Goal: Transaction & Acquisition: Download file/media

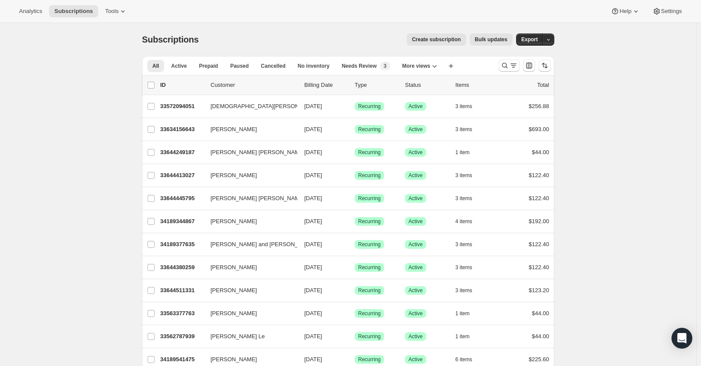
click at [23, 365] on html "Analytics Subscriptions Tools Help Settings Skip to content Subscriptions. This…" at bounding box center [350, 183] width 701 height 366
click at [531, 45] on button "Export" at bounding box center [529, 39] width 27 height 12
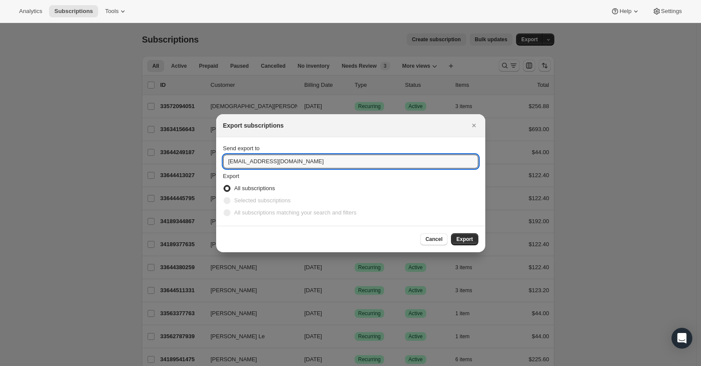
drag, startPoint x: 246, startPoint y: 161, endPoint x: 111, endPoint y: 160, distance: 134.6
type input "mzaccaria@cliffamily.com"
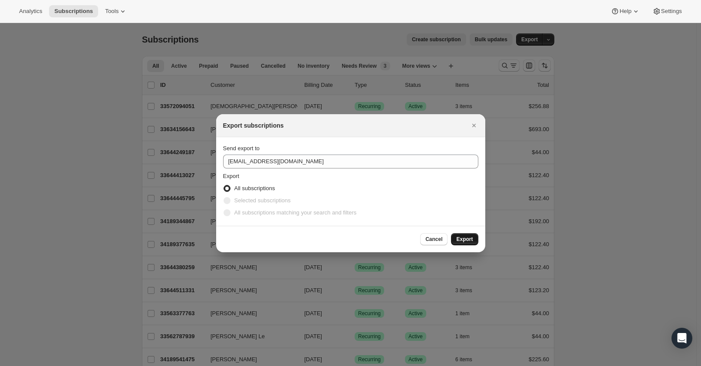
click at [454, 238] on button "Export" at bounding box center [464, 239] width 27 height 12
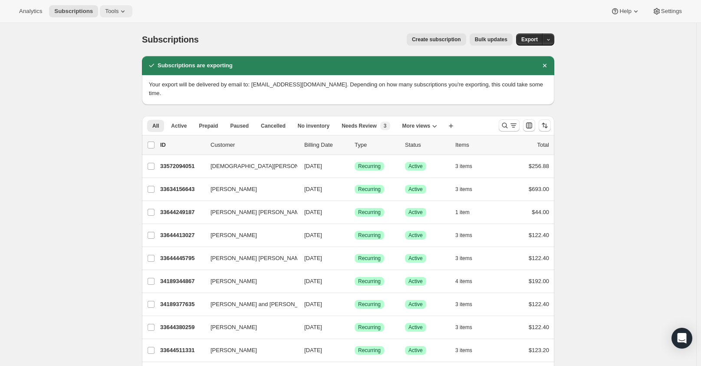
click at [105, 9] on span "Tools" at bounding box center [111, 11] width 13 height 7
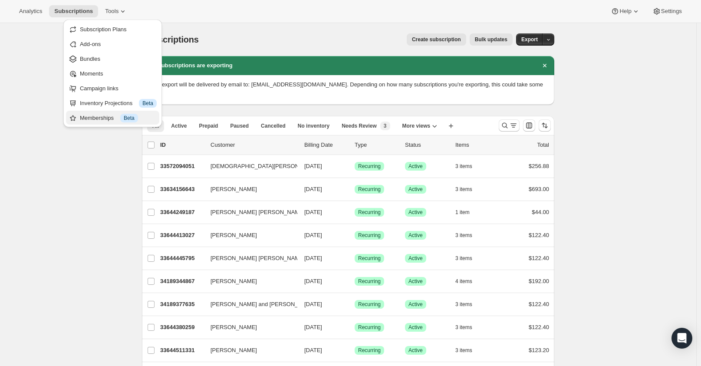
click at [99, 115] on div "Memberships Info Beta" at bounding box center [118, 118] width 77 height 9
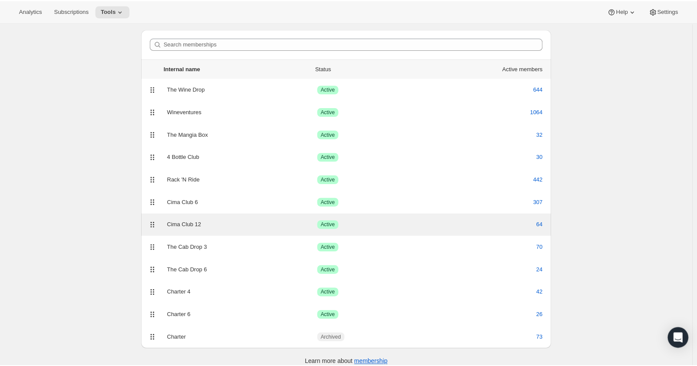
scroll to position [36, 0]
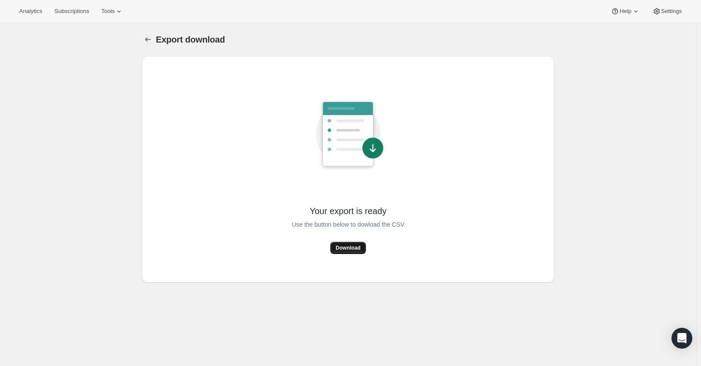
click at [345, 243] on button "Download" at bounding box center [347, 248] width 35 height 12
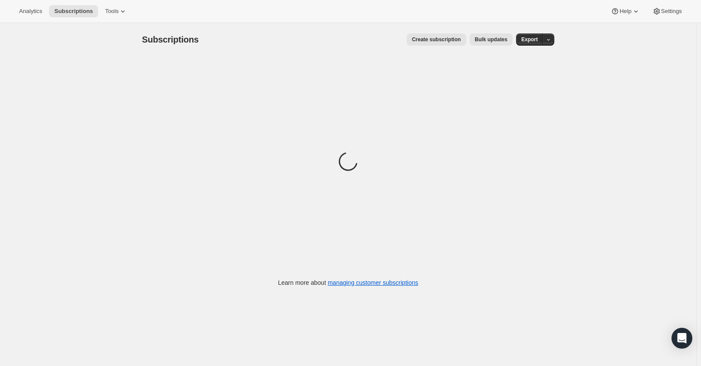
click at [274, 227] on div "Loading" at bounding box center [348, 163] width 412 height 214
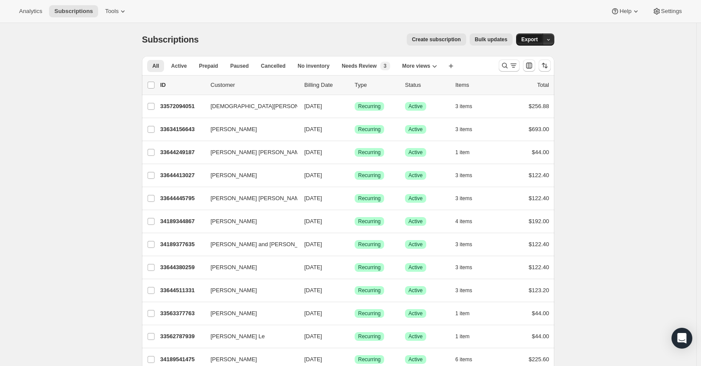
click at [537, 44] on button "Export" at bounding box center [529, 39] width 27 height 12
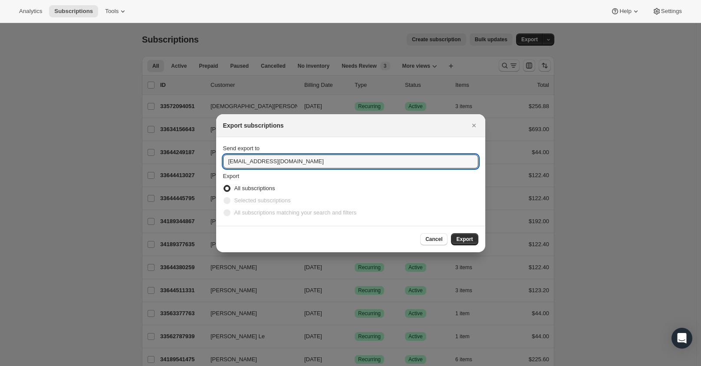
drag, startPoint x: 243, startPoint y: 163, endPoint x: 92, endPoint y: 169, distance: 152.0
type input "mzaccaria@cliffamily.com"
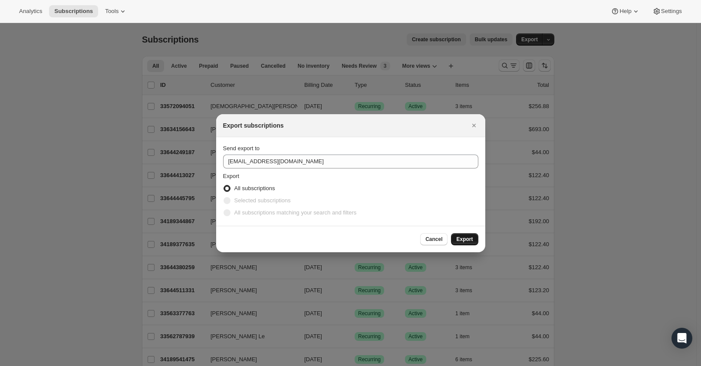
click at [466, 240] on span "Export" at bounding box center [464, 239] width 16 height 7
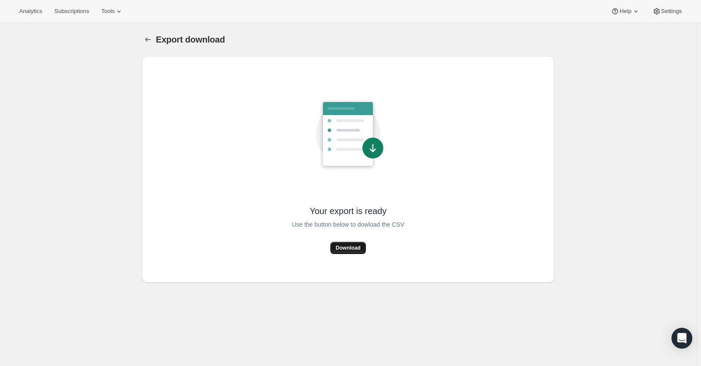
click at [342, 248] on span "Download" at bounding box center [347, 247] width 25 height 7
click at [63, 317] on div "Export download. This page is ready Export download Your export is ready Use th…" at bounding box center [348, 206] width 696 height 366
click at [213, 336] on div "Export download. This page is ready Export download Your export is ready Use th…" at bounding box center [348, 206] width 696 height 366
